Goal: Task Accomplishment & Management: Use online tool/utility

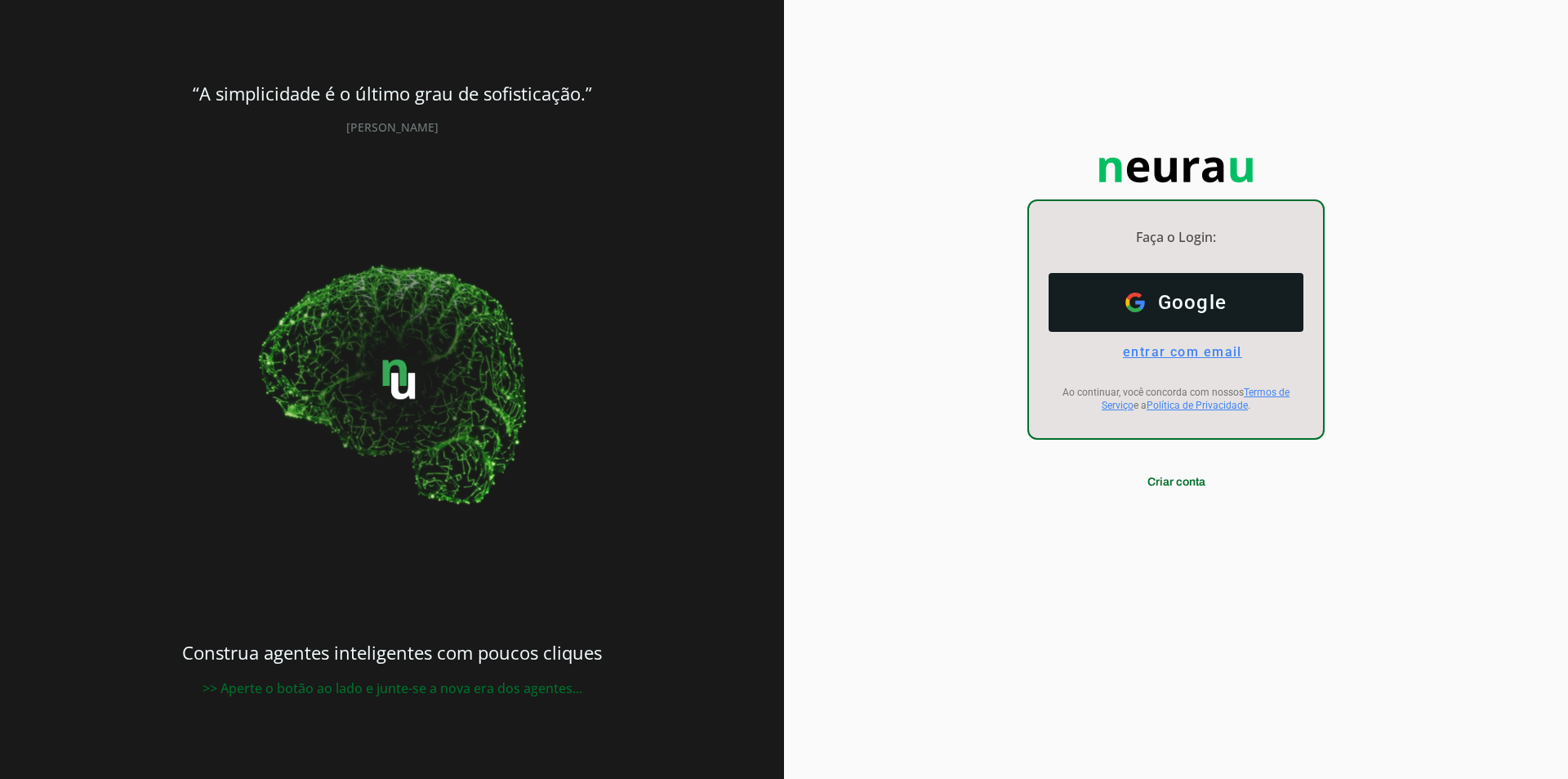
click at [1211, 355] on span "entrar com email" at bounding box center [1176, 352] width 132 height 15
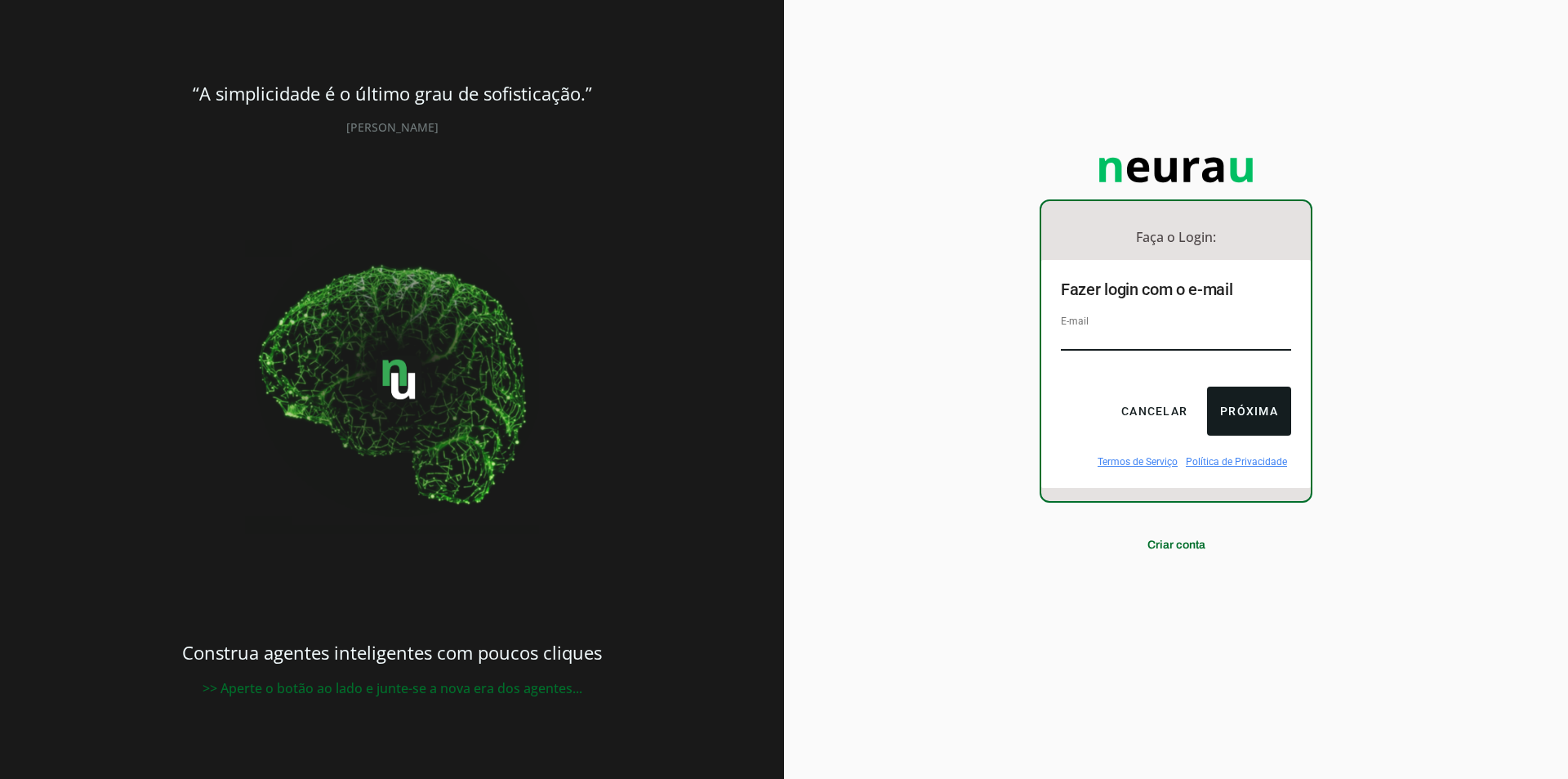
type input "[EMAIL_ADDRESS][DOMAIN_NAME]"
click at [1237, 406] on button "Próxima" at bounding box center [1249, 411] width 85 height 49
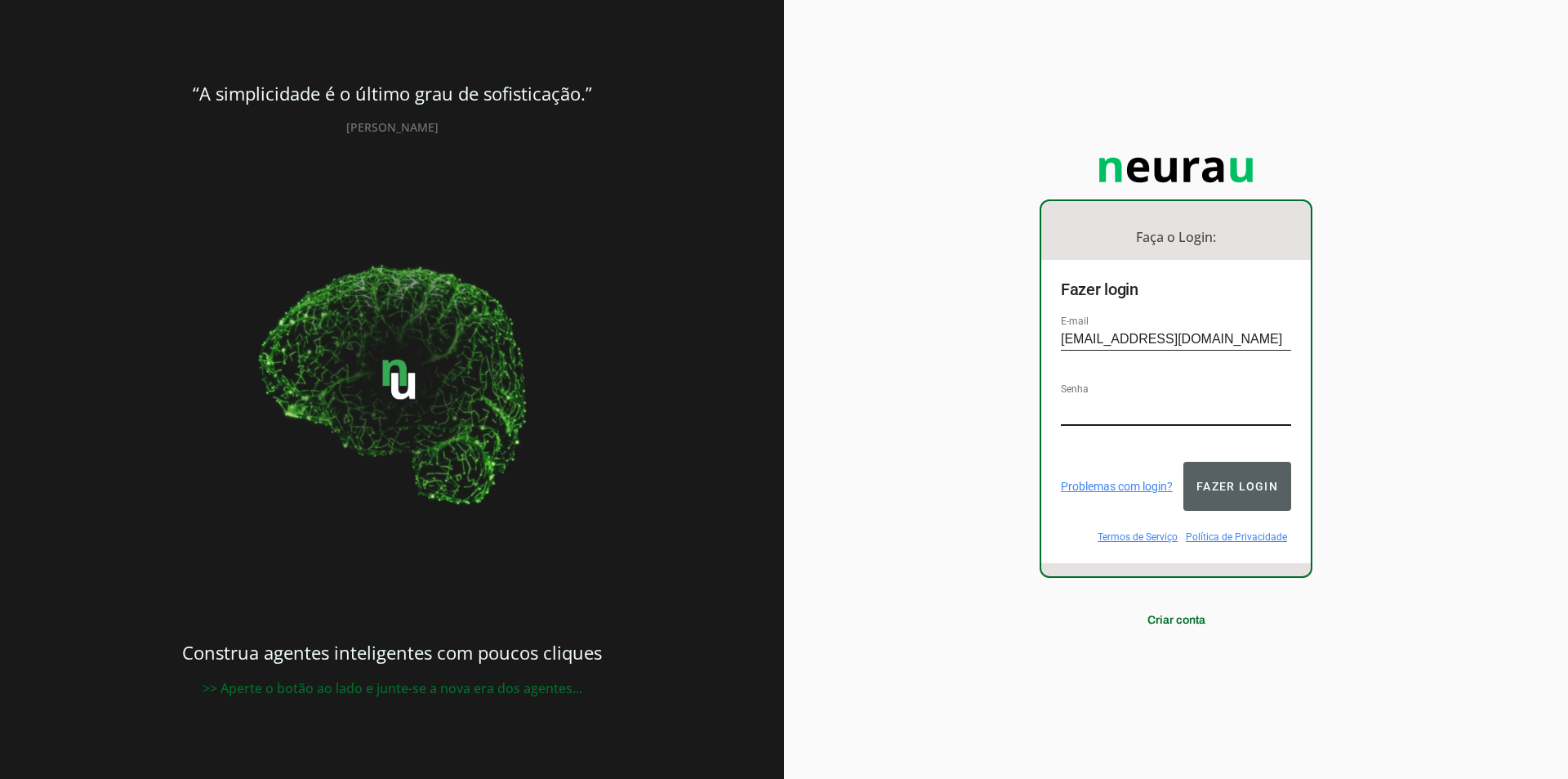
click at [1208, 483] on button "Fazer login" at bounding box center [1237, 486] width 108 height 49
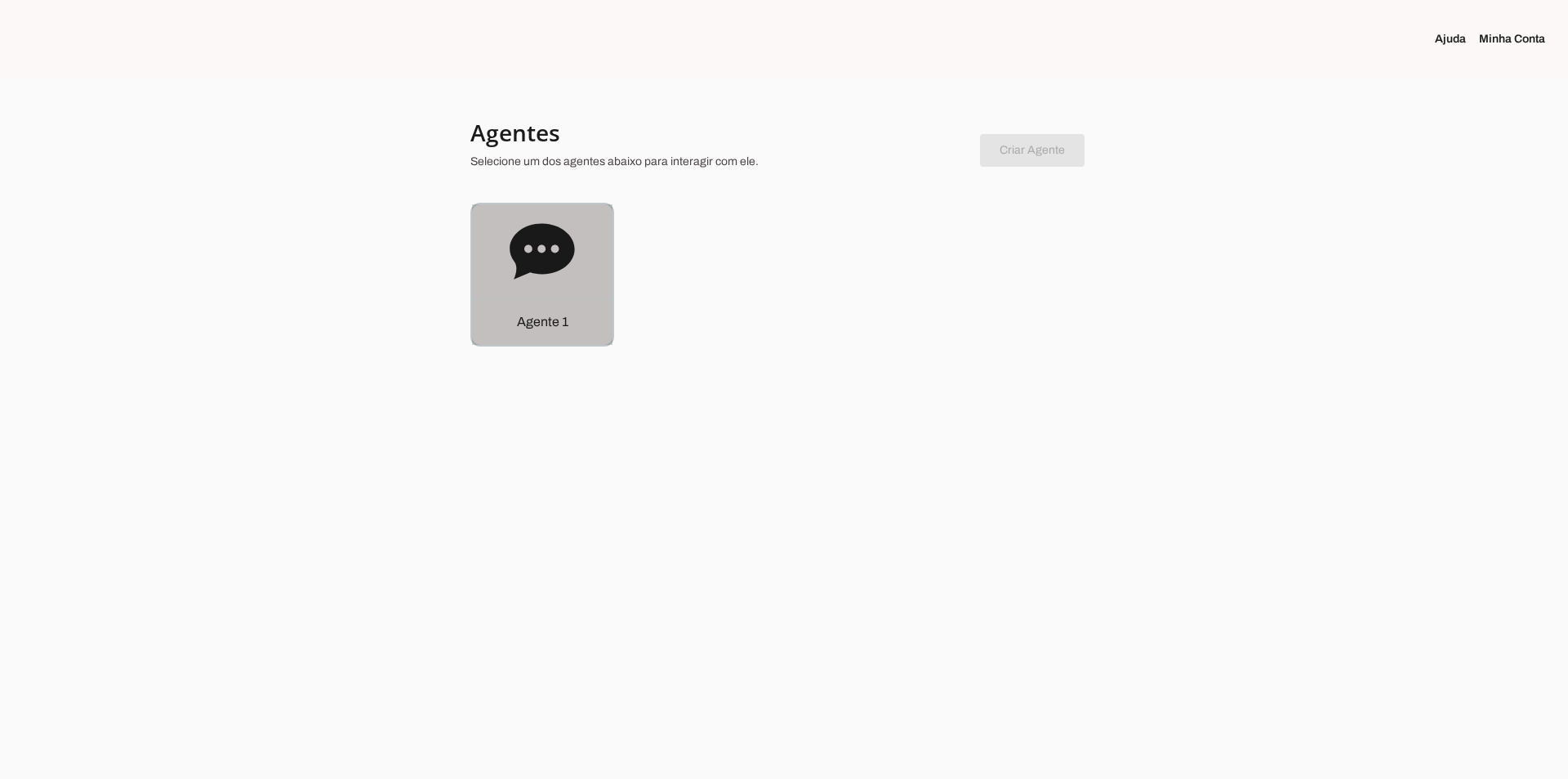
click at [573, 267] on icon at bounding box center [542, 251] width 66 height 66
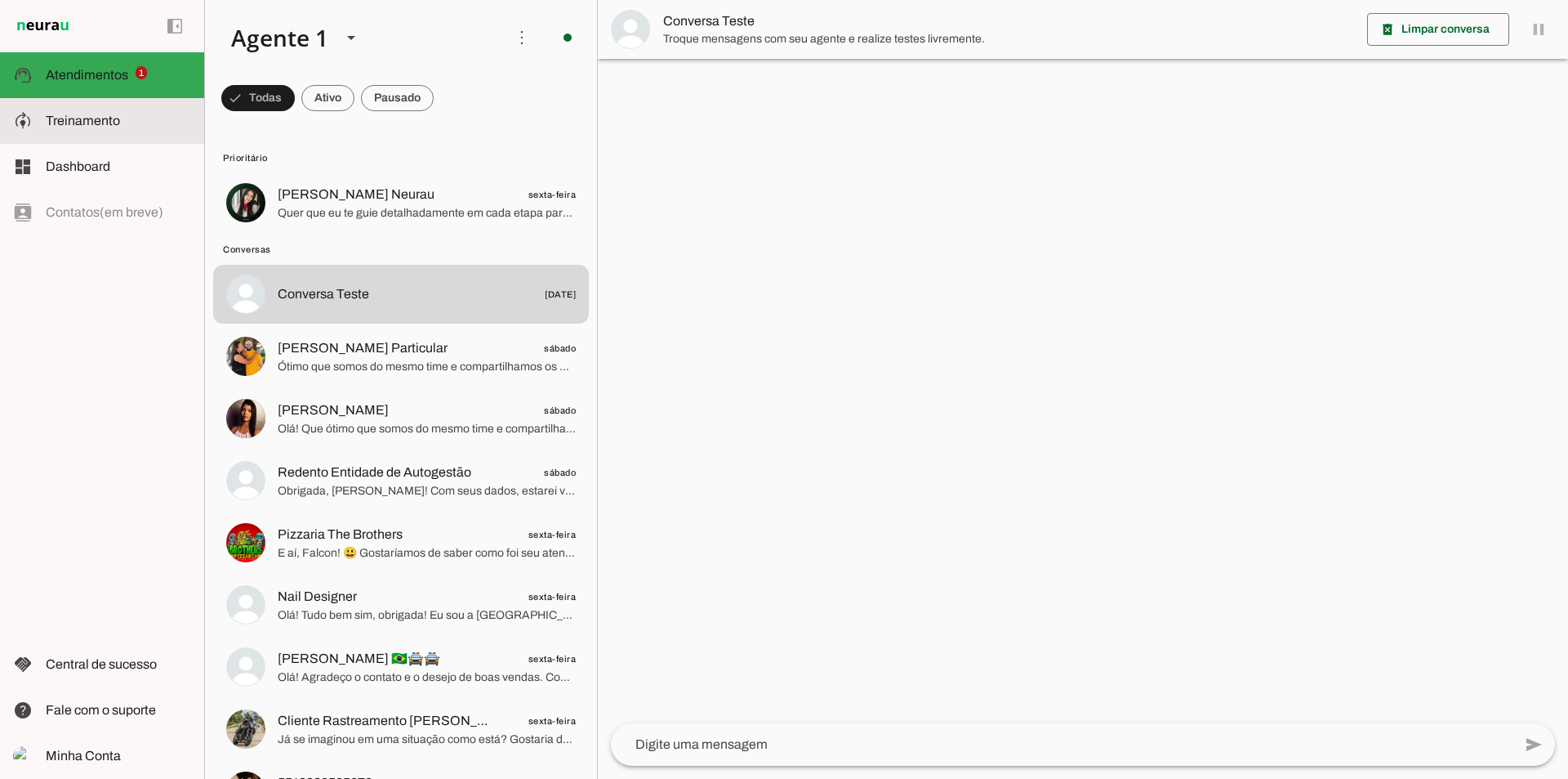
click at [130, 118] on slot at bounding box center [118, 121] width 145 height 20
